Goal: Check status: Check status

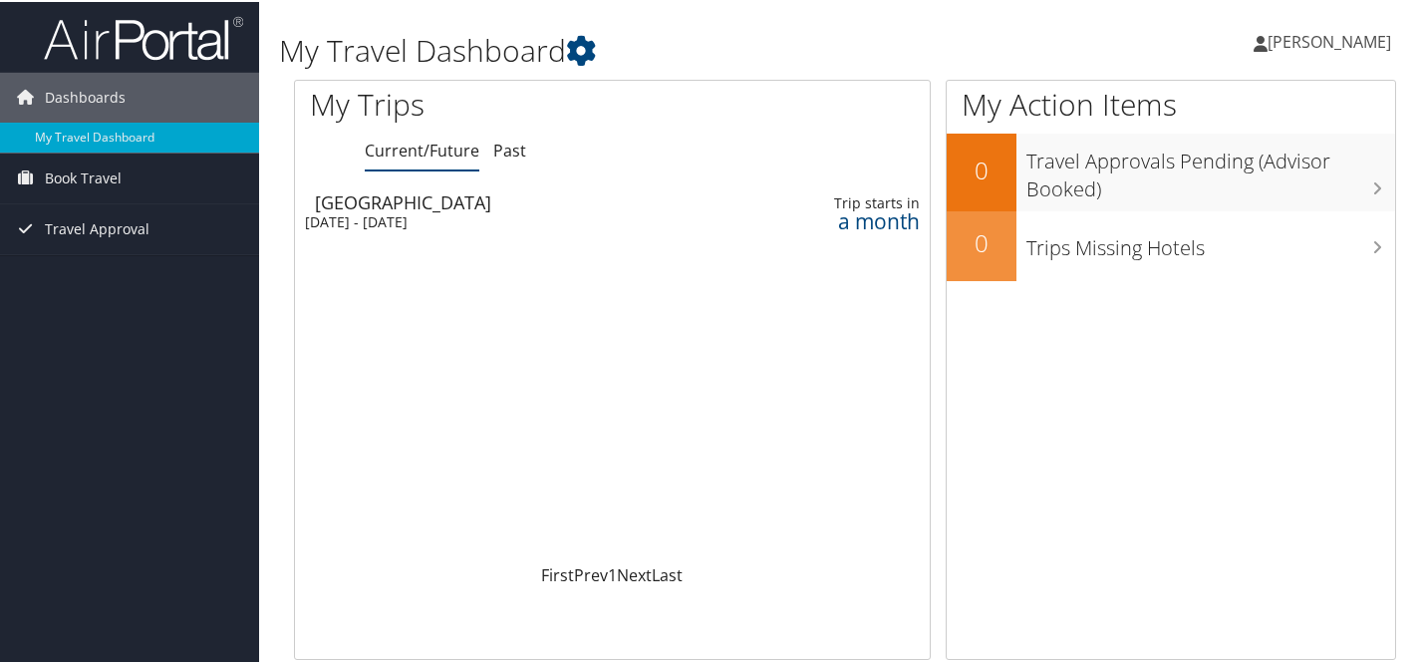
click at [422, 226] on div "[DATE] - [DATE]" at bounding box center [505, 220] width 401 height 18
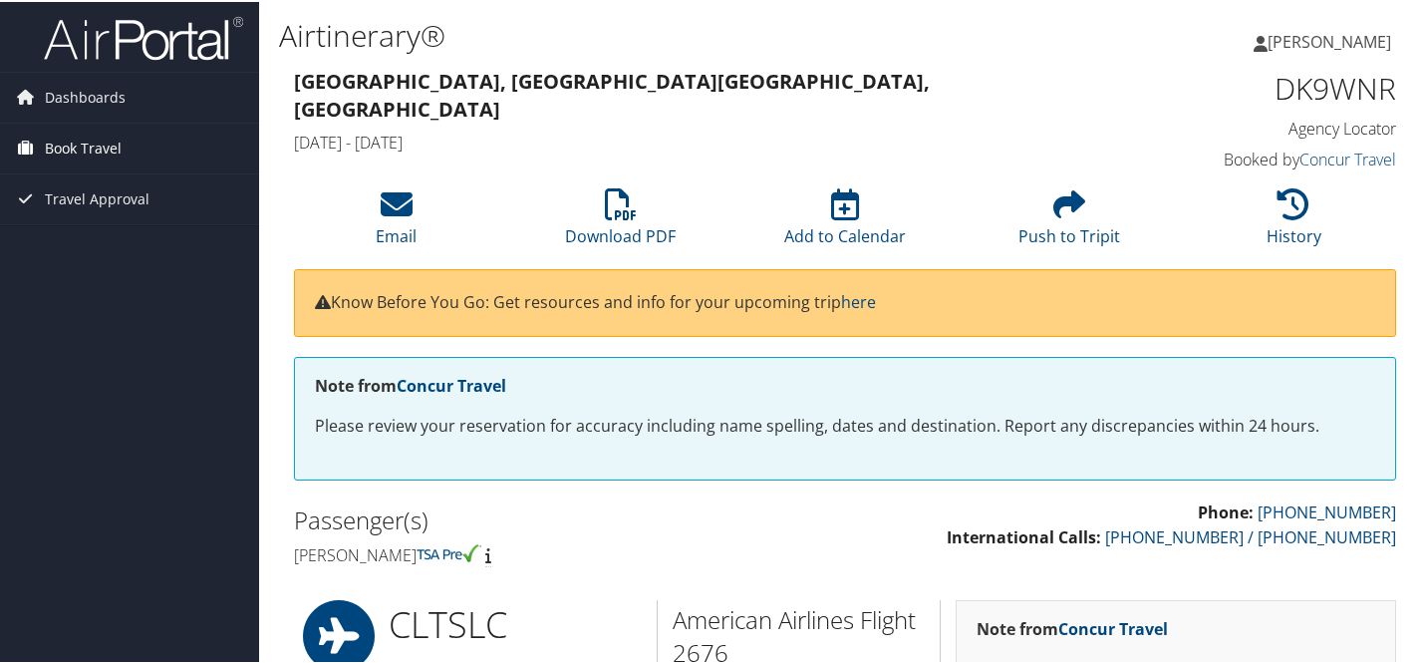
click at [72, 152] on span "Book Travel" at bounding box center [83, 147] width 77 height 50
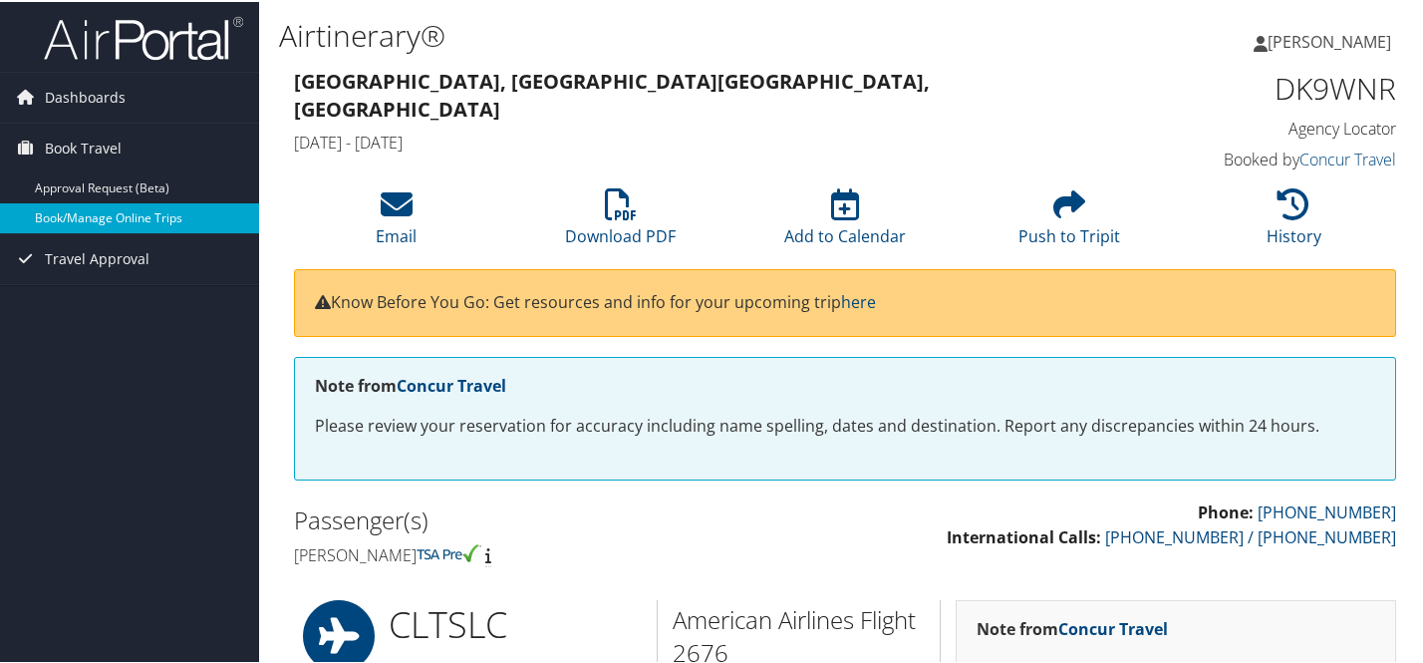
click at [85, 220] on link "Book/Manage Online Trips" at bounding box center [129, 216] width 259 height 30
